Goal: Transaction & Acquisition: Book appointment/travel/reservation

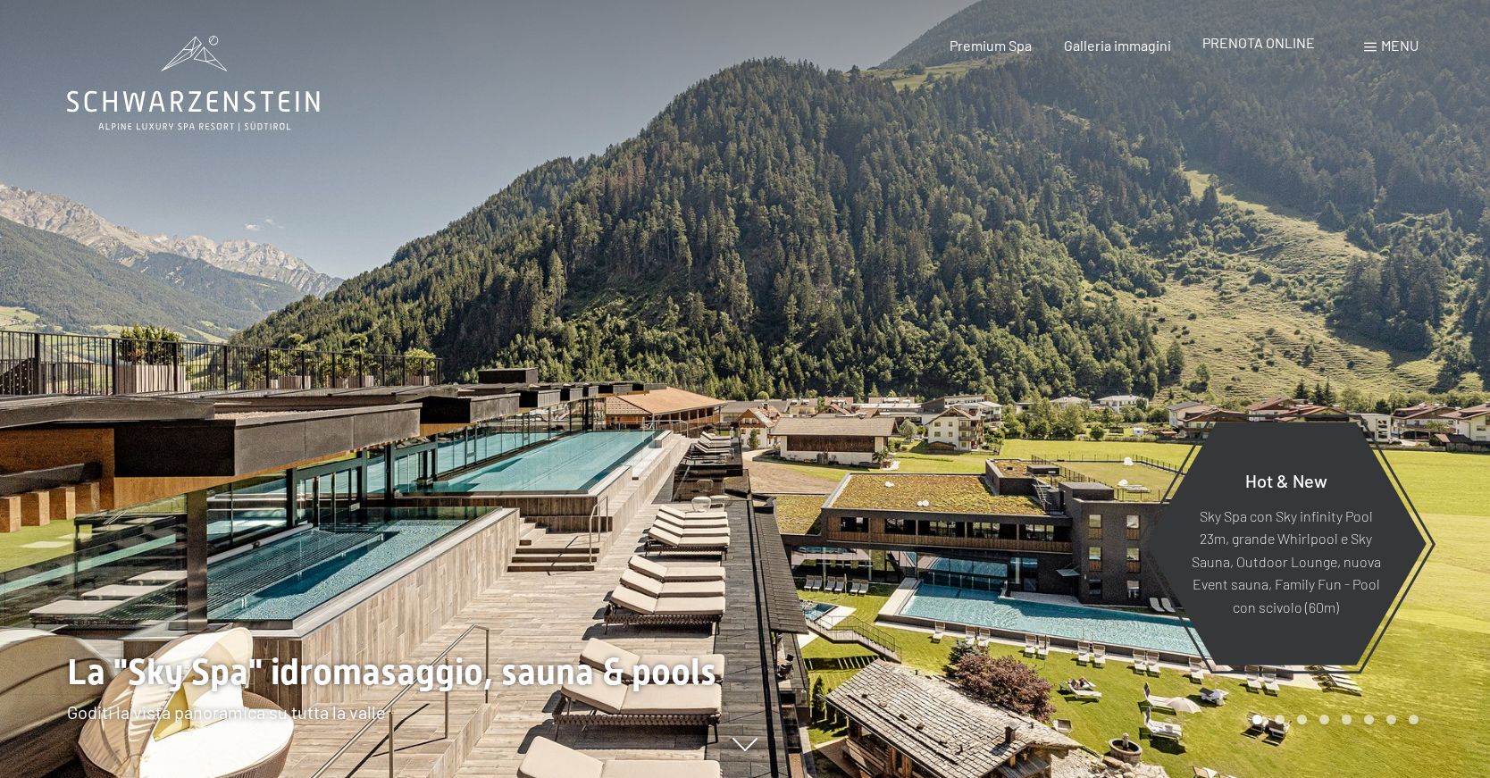
click at [1236, 46] on span "PRENOTA ONLINE" at bounding box center [1258, 42] width 113 height 17
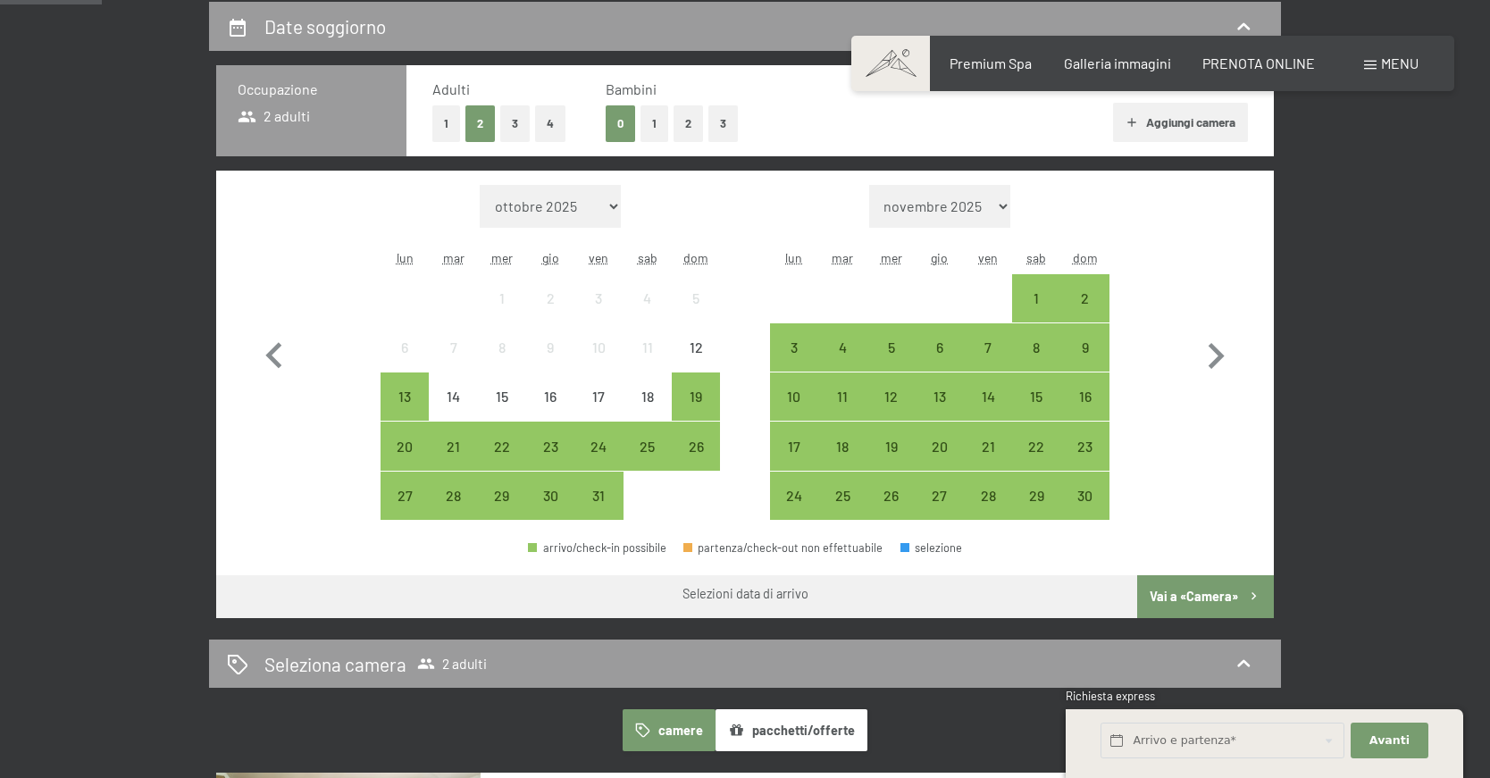
scroll to position [446, 0]
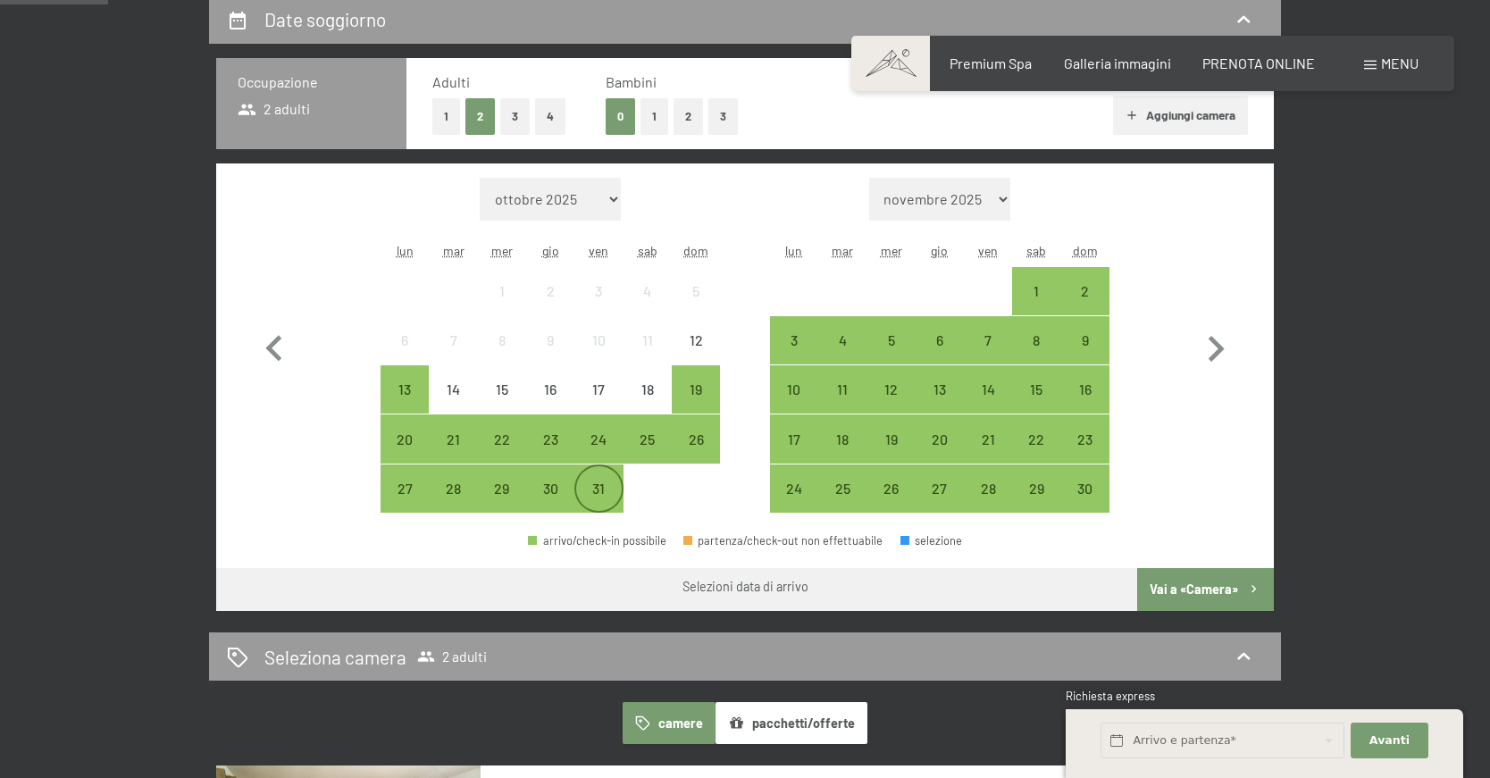
click at [603, 499] on div "31" at bounding box center [598, 504] width 45 height 45
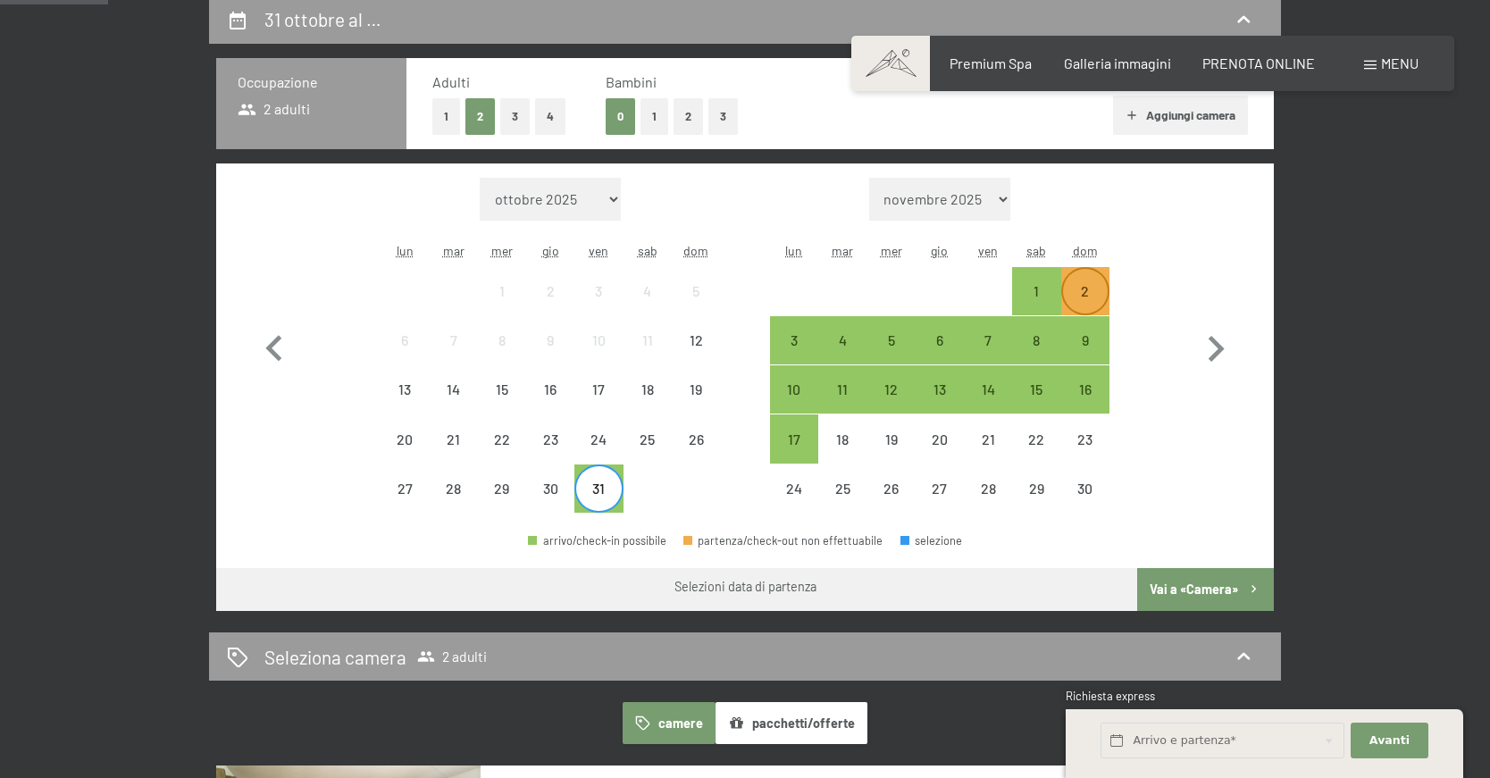
click at [1095, 297] on div "2" at bounding box center [1085, 306] width 45 height 45
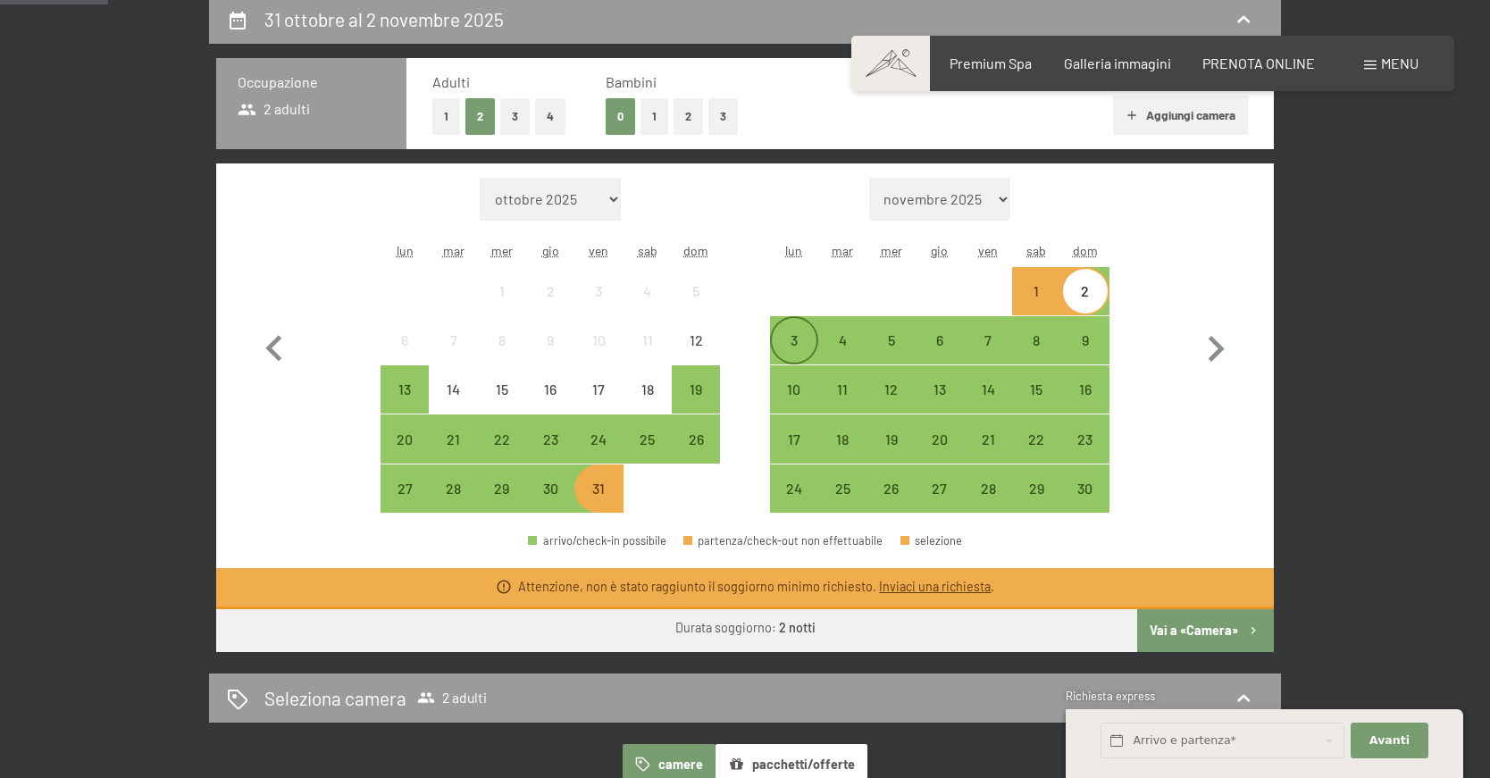
click at [794, 339] on div "3" at bounding box center [794, 355] width 45 height 45
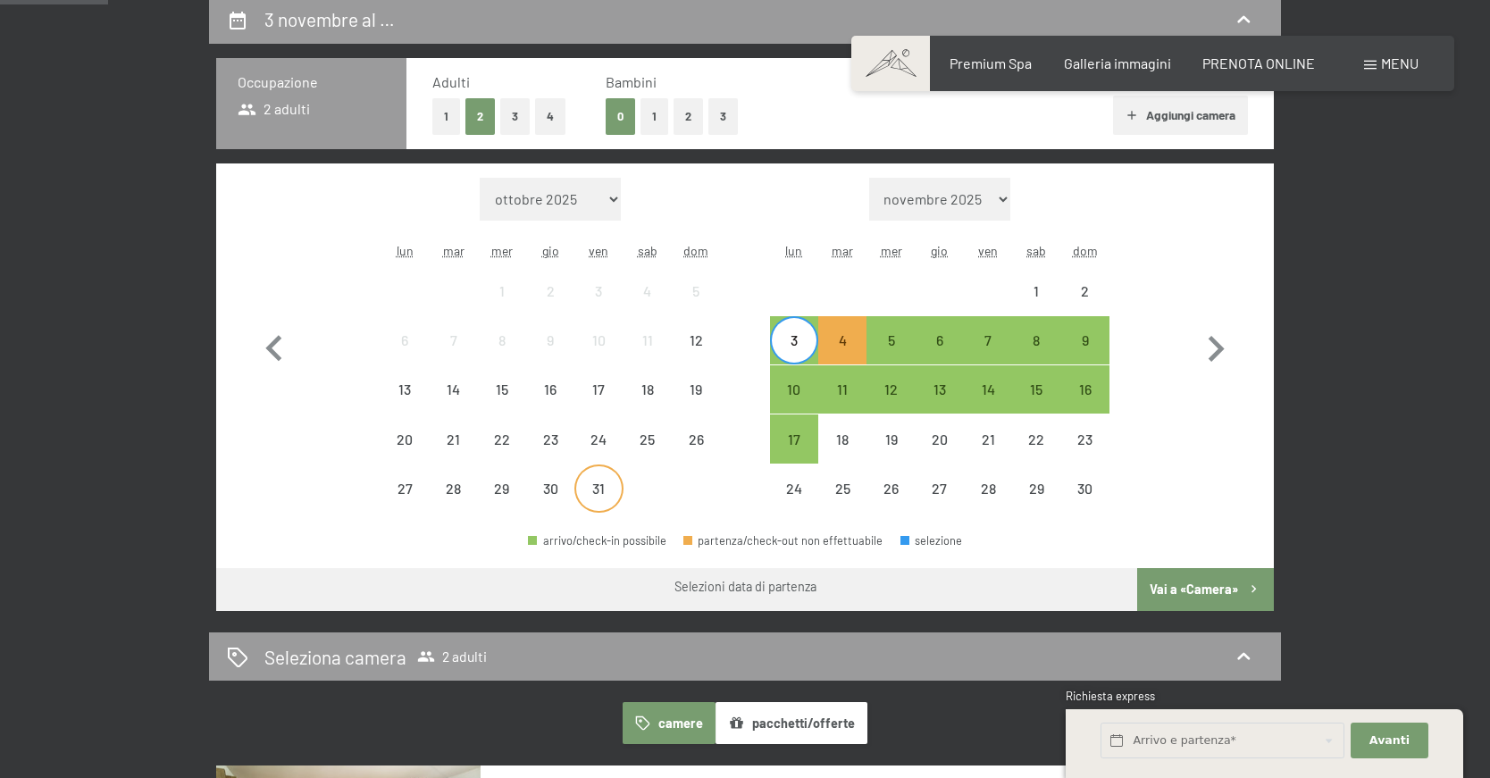
click at [590, 501] on div "31" at bounding box center [598, 504] width 45 height 45
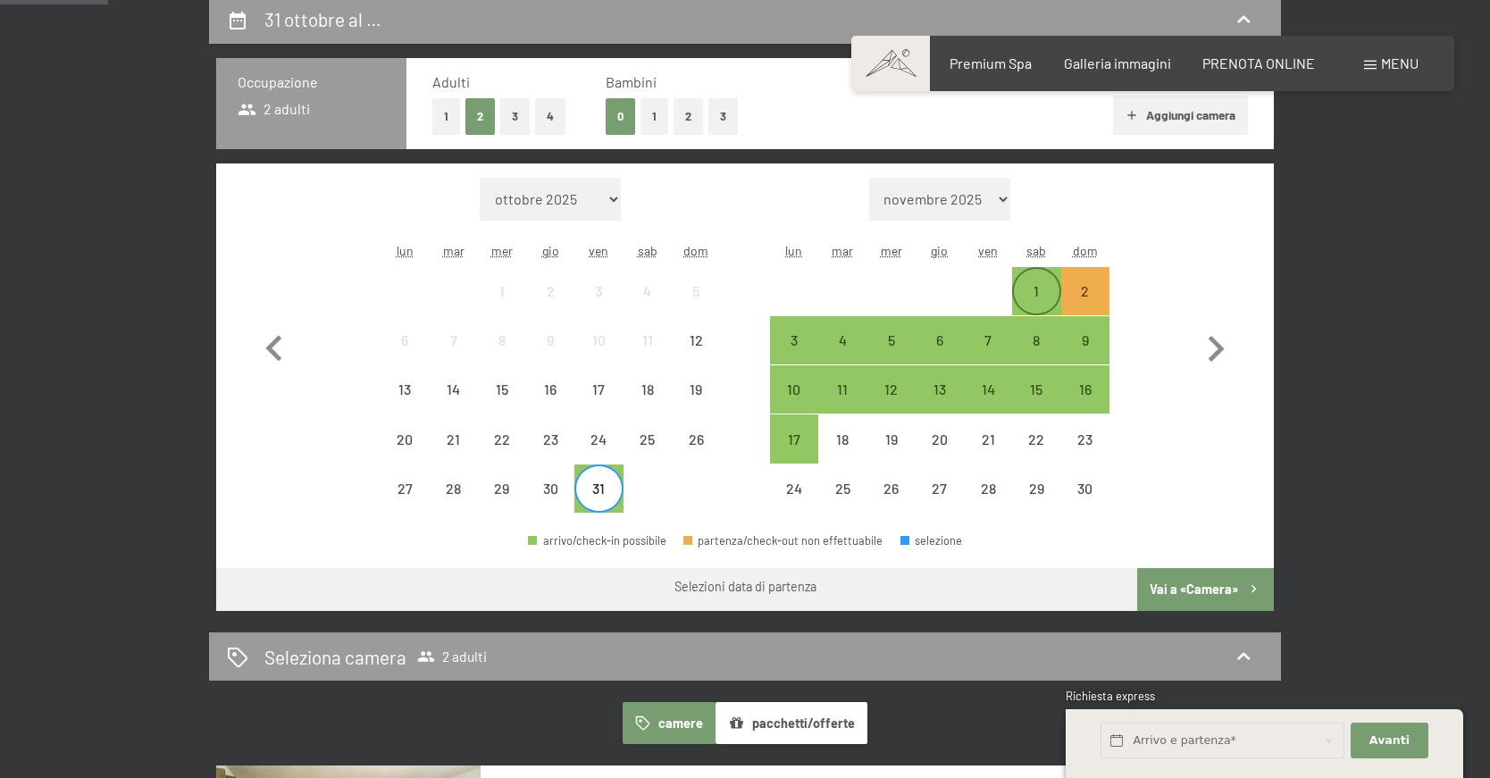
click at [1031, 277] on div "1" at bounding box center [1036, 291] width 45 height 45
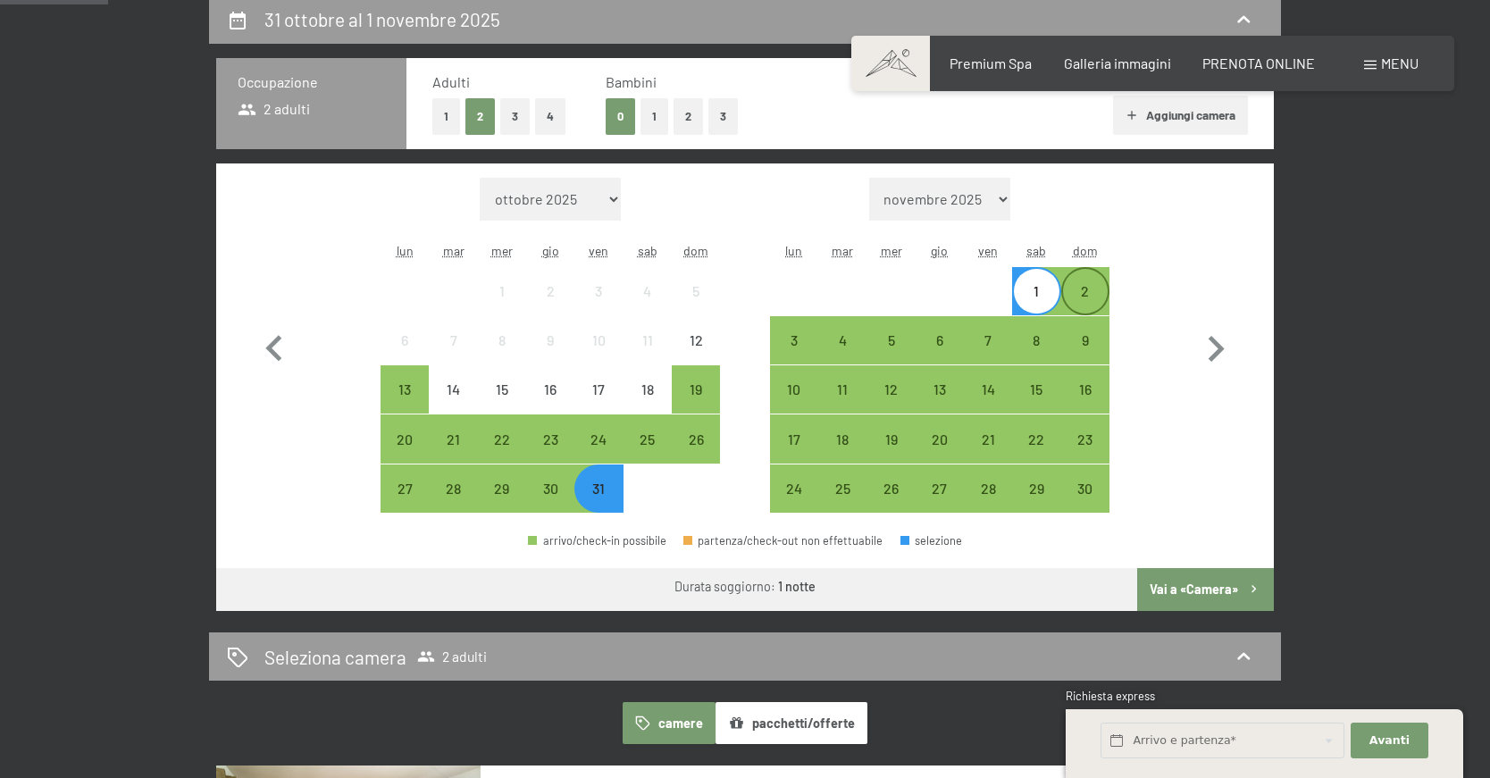
click at [1078, 292] on div "2" at bounding box center [1085, 306] width 45 height 45
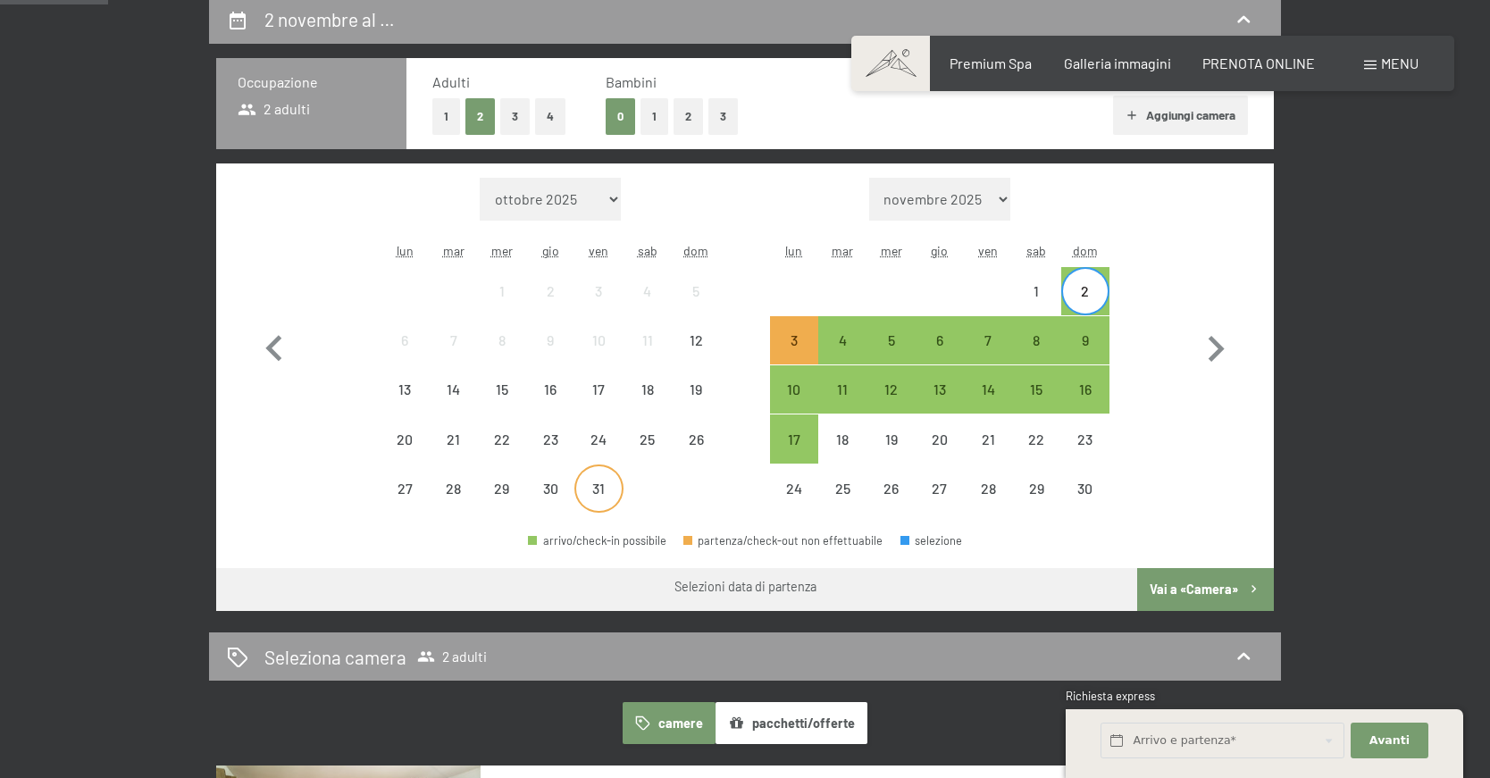
click at [616, 487] on div "31" at bounding box center [598, 504] width 45 height 45
click at [796, 344] on div "3" at bounding box center [794, 355] width 45 height 45
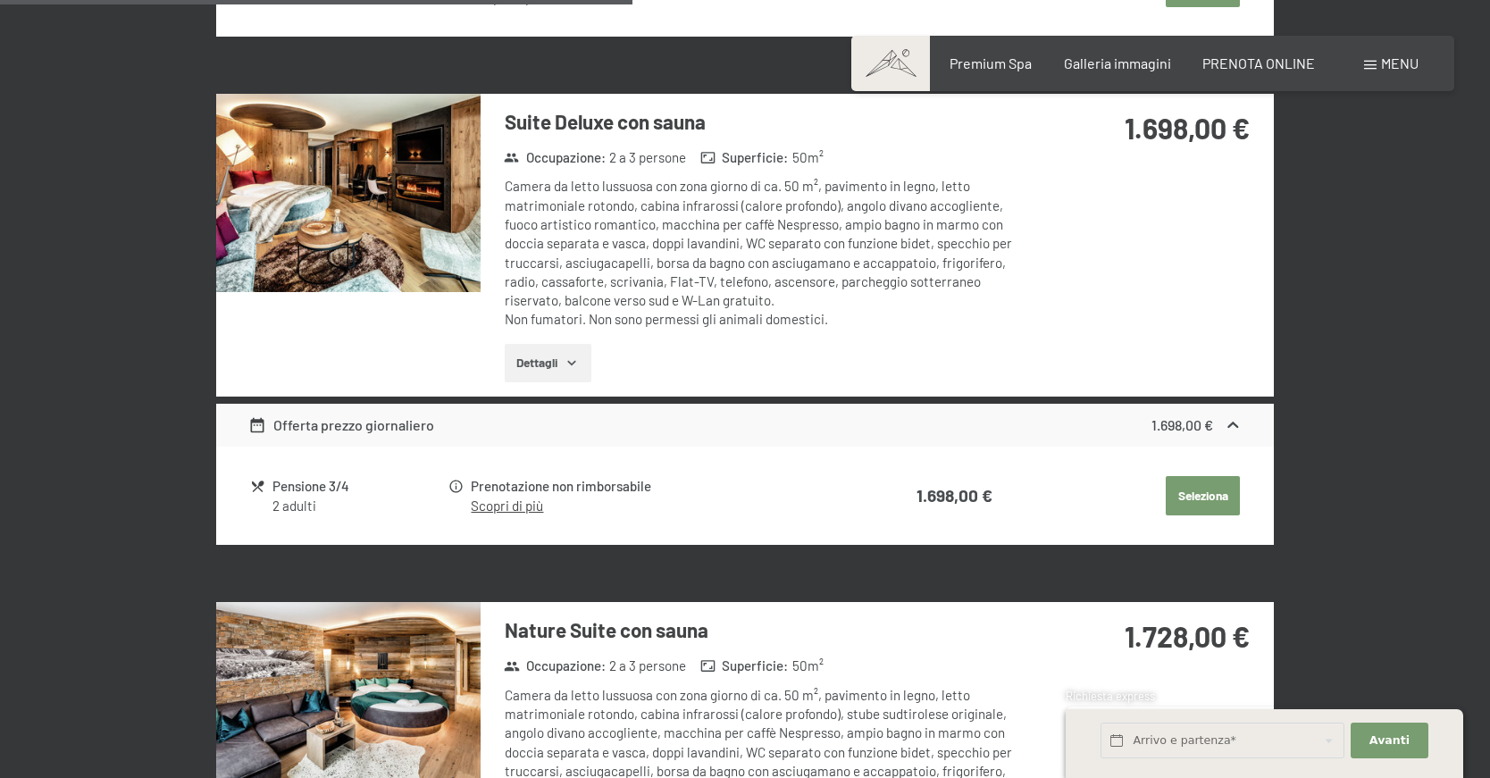
scroll to position [2065, 0]
